Goal: Check status: Check status

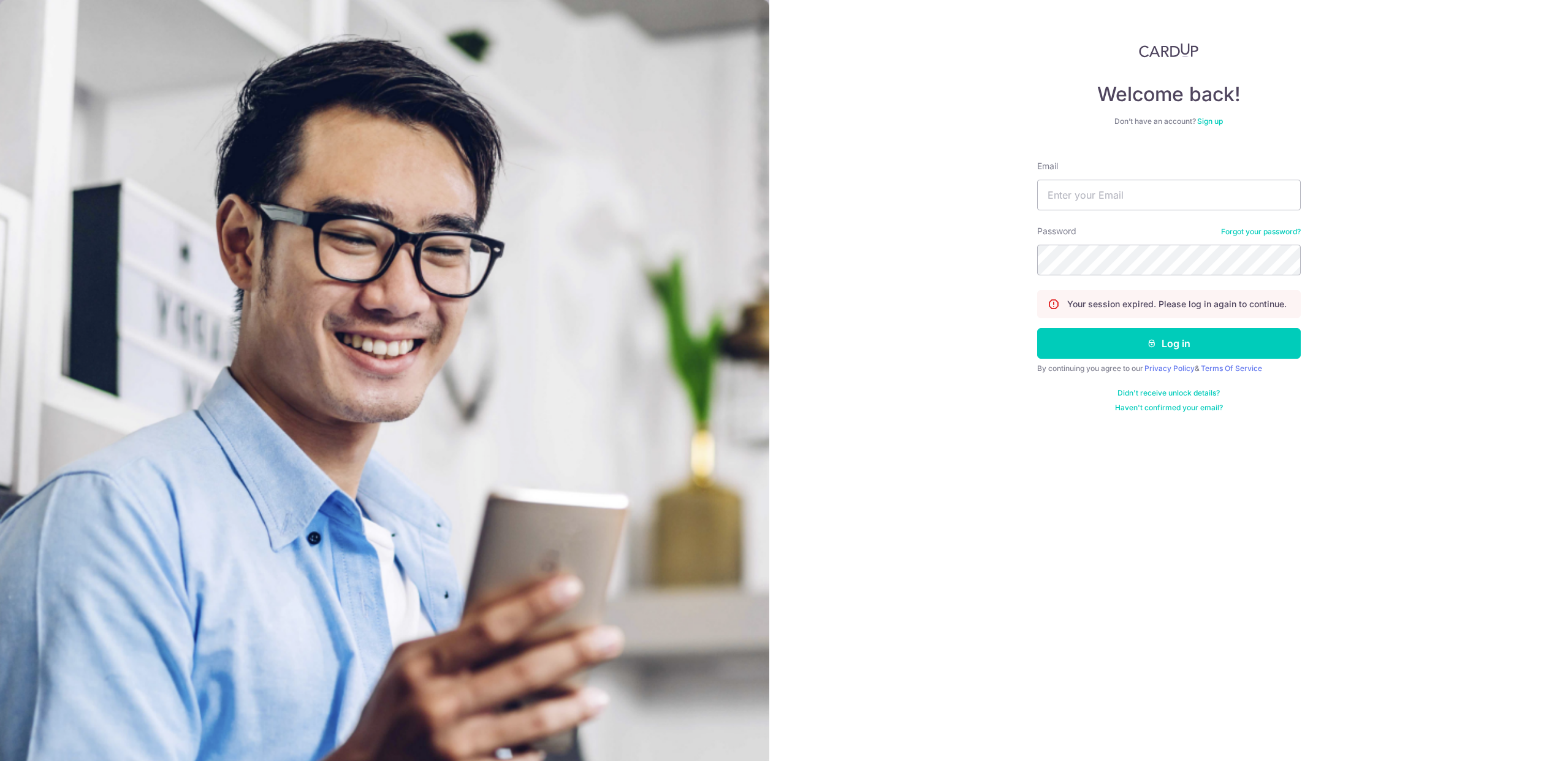
type input "[EMAIL_ADDRESS][DOMAIN_NAME]"
click at [1124, 343] on button "Log in" at bounding box center [1169, 343] width 264 height 30
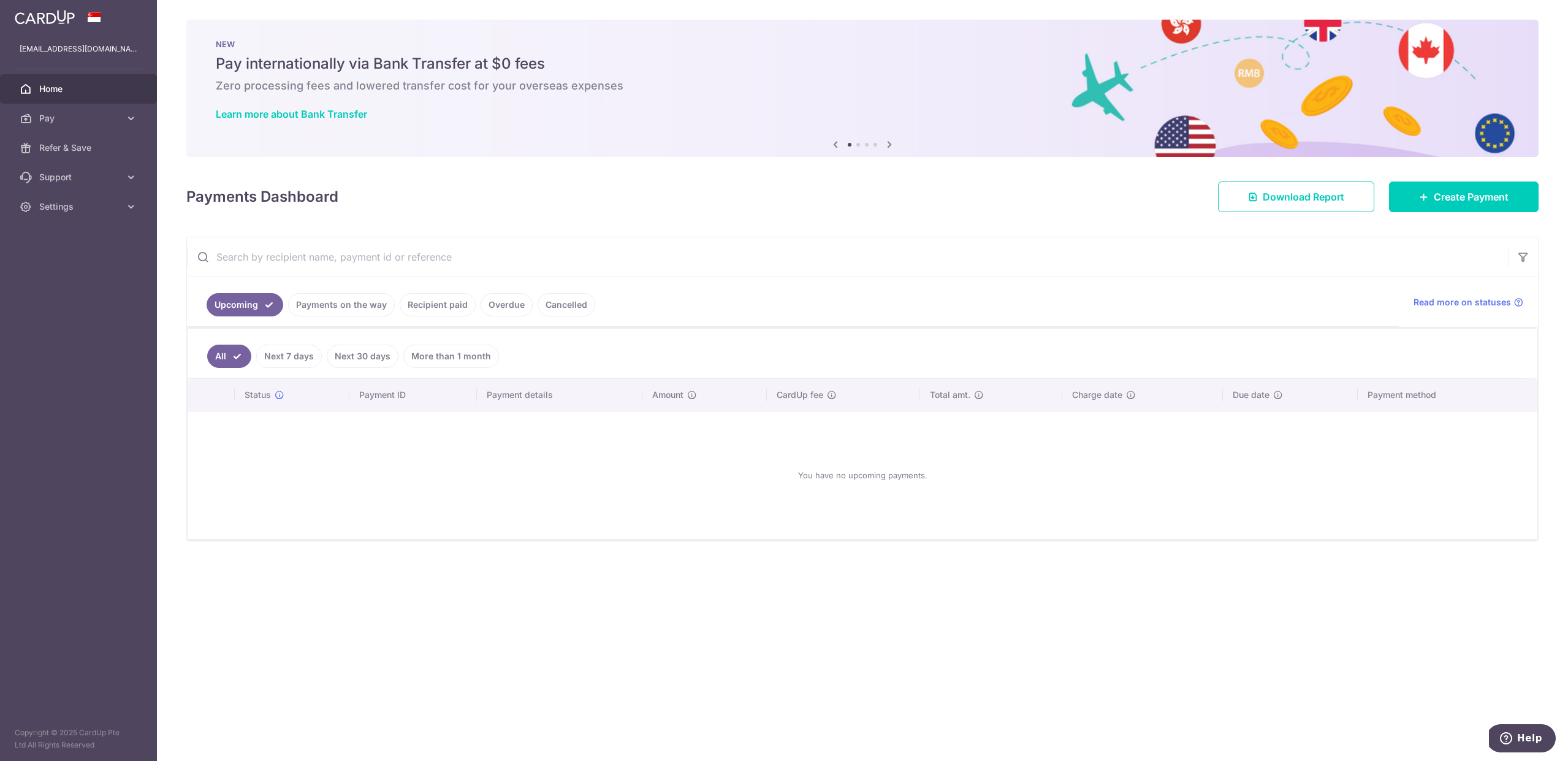
click at [434, 311] on link "Recipient paid" at bounding box center [438, 305] width 76 height 24
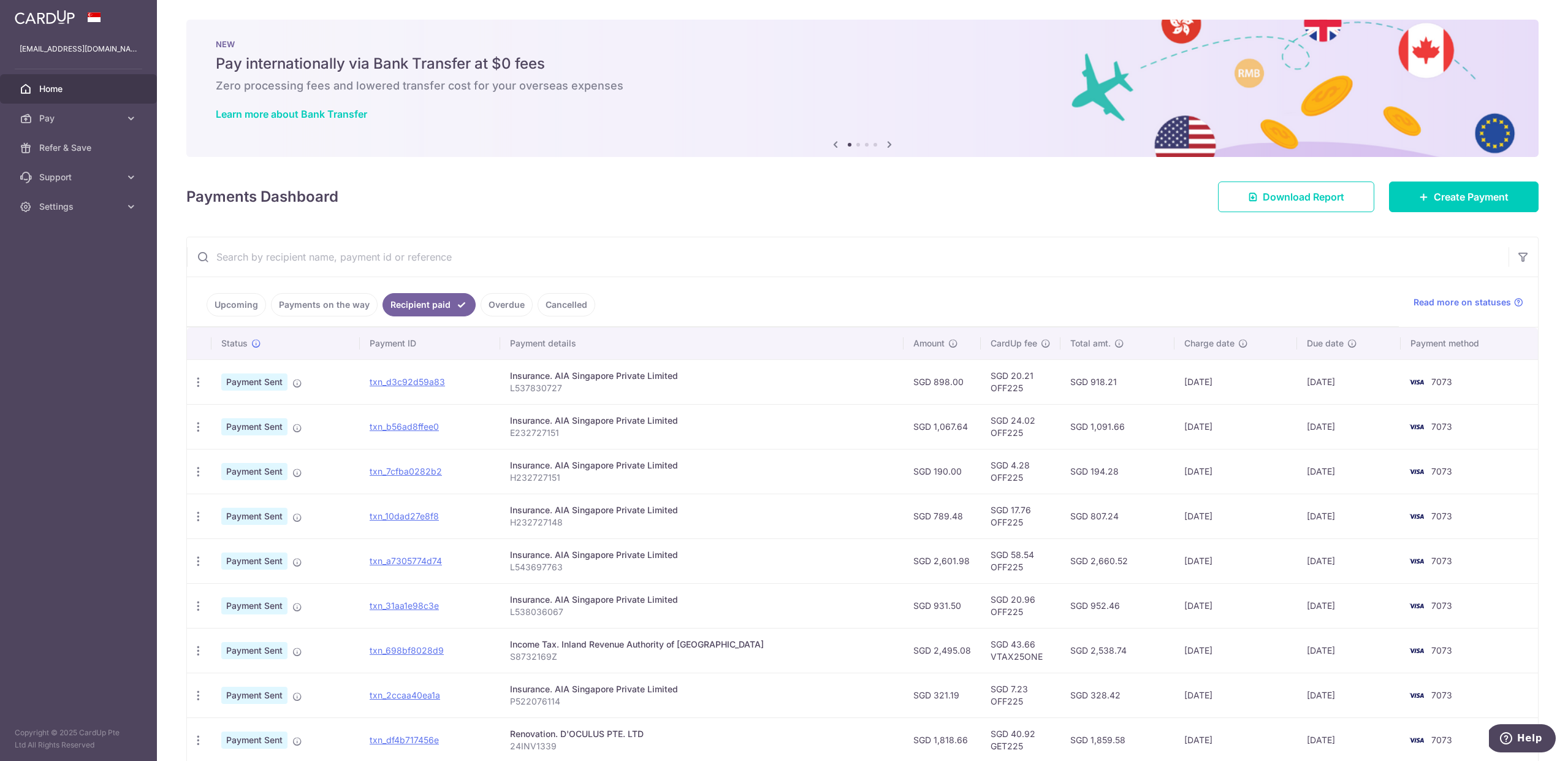
click at [358, 309] on link "Payments on the way" at bounding box center [324, 305] width 106 height 24
